Goal: Navigation & Orientation: Find specific page/section

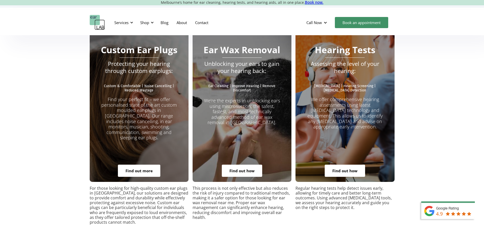
scroll to position [914, 0]
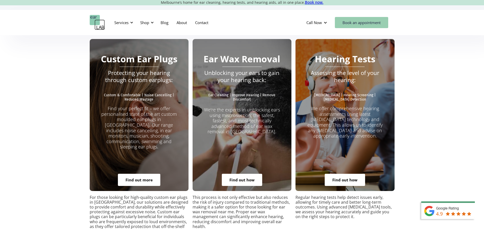
click at [356, 21] on link "Book an appointment" at bounding box center [361, 22] width 53 height 11
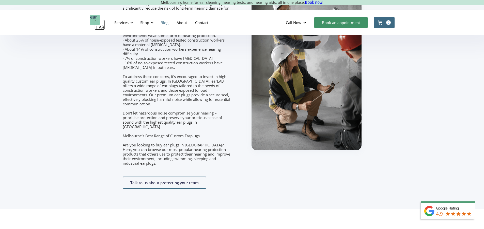
scroll to position [594, 0]
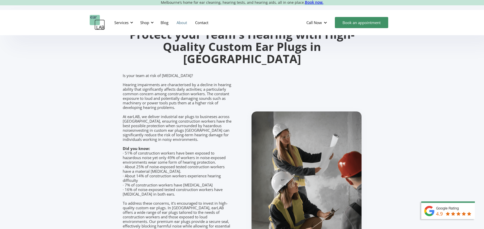
click at [183, 21] on link "About" at bounding box center [181, 22] width 19 height 15
click at [183, 22] on link "About" at bounding box center [181, 22] width 19 height 15
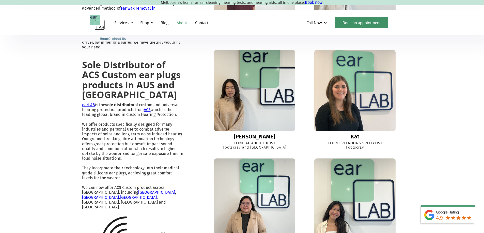
scroll to position [305, 0]
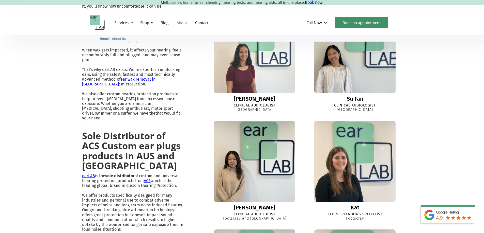
click at [342, 76] on img at bounding box center [354, 53] width 87 height 87
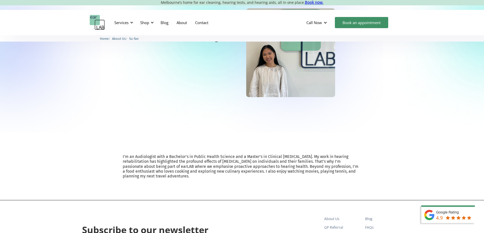
scroll to position [76, 0]
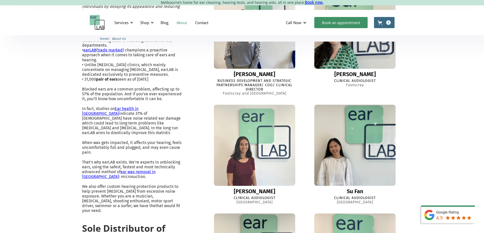
scroll to position [161, 0]
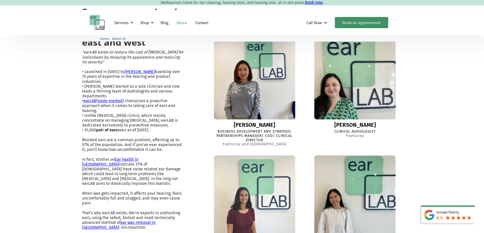
click at [343, 103] on img at bounding box center [354, 78] width 89 height 89
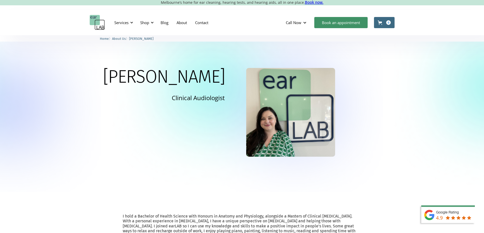
scroll to position [127, 0]
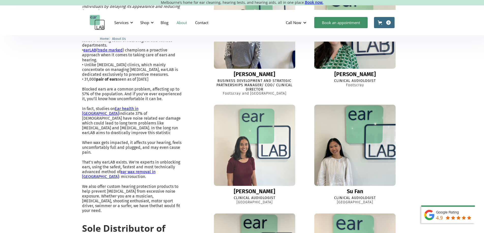
scroll to position [263, 0]
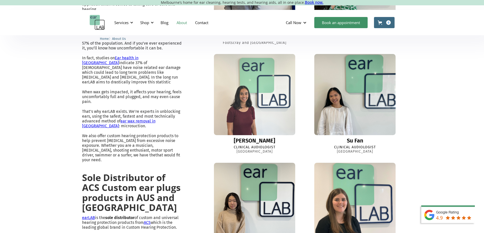
drag, startPoint x: 188, startPoint y: 141, endPoint x: 185, endPoint y: 139, distance: 3.7
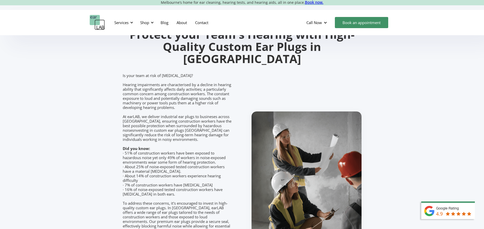
scroll to position [670, 0]
